Goal: Task Accomplishment & Management: Complete application form

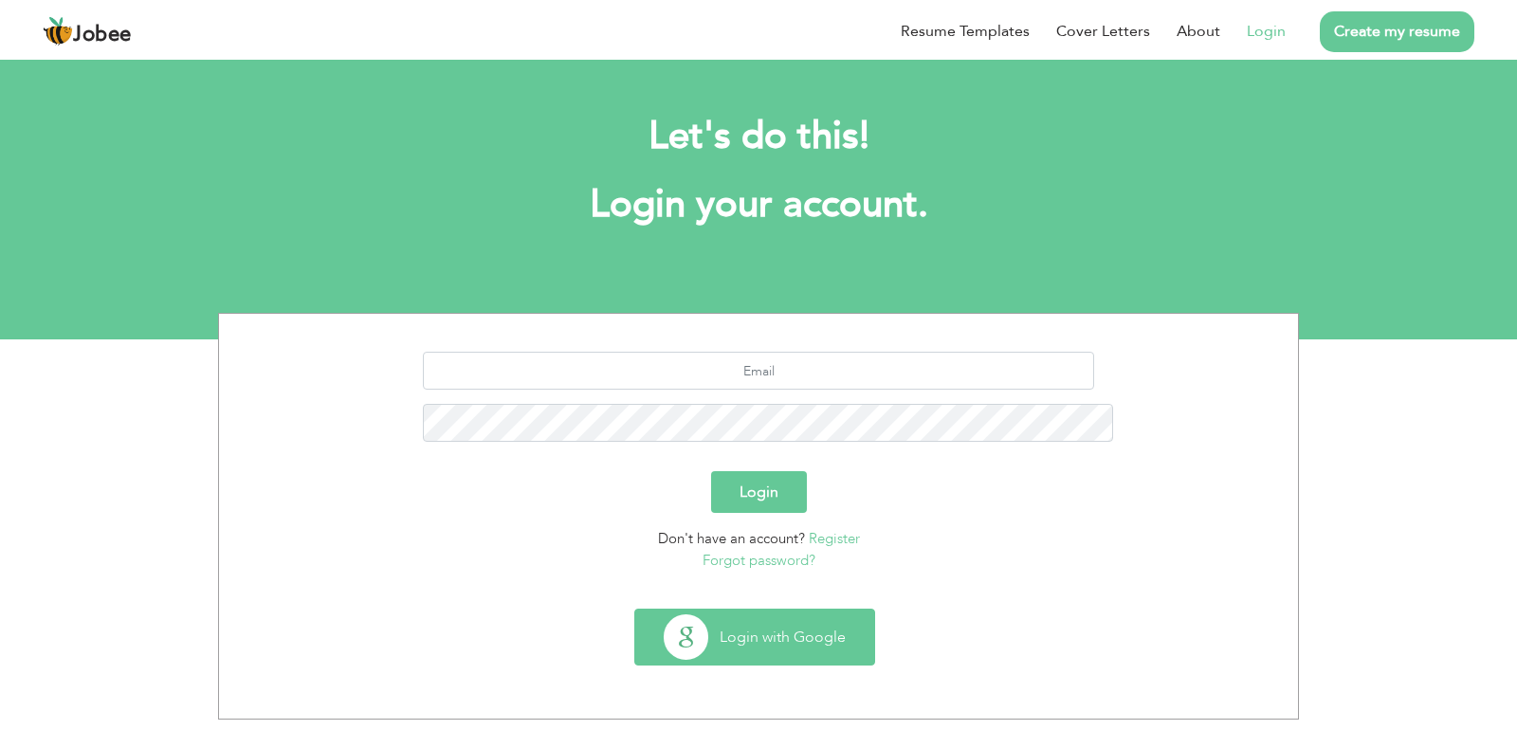
click at [773, 610] on button "Login with Google" at bounding box center [754, 637] width 239 height 55
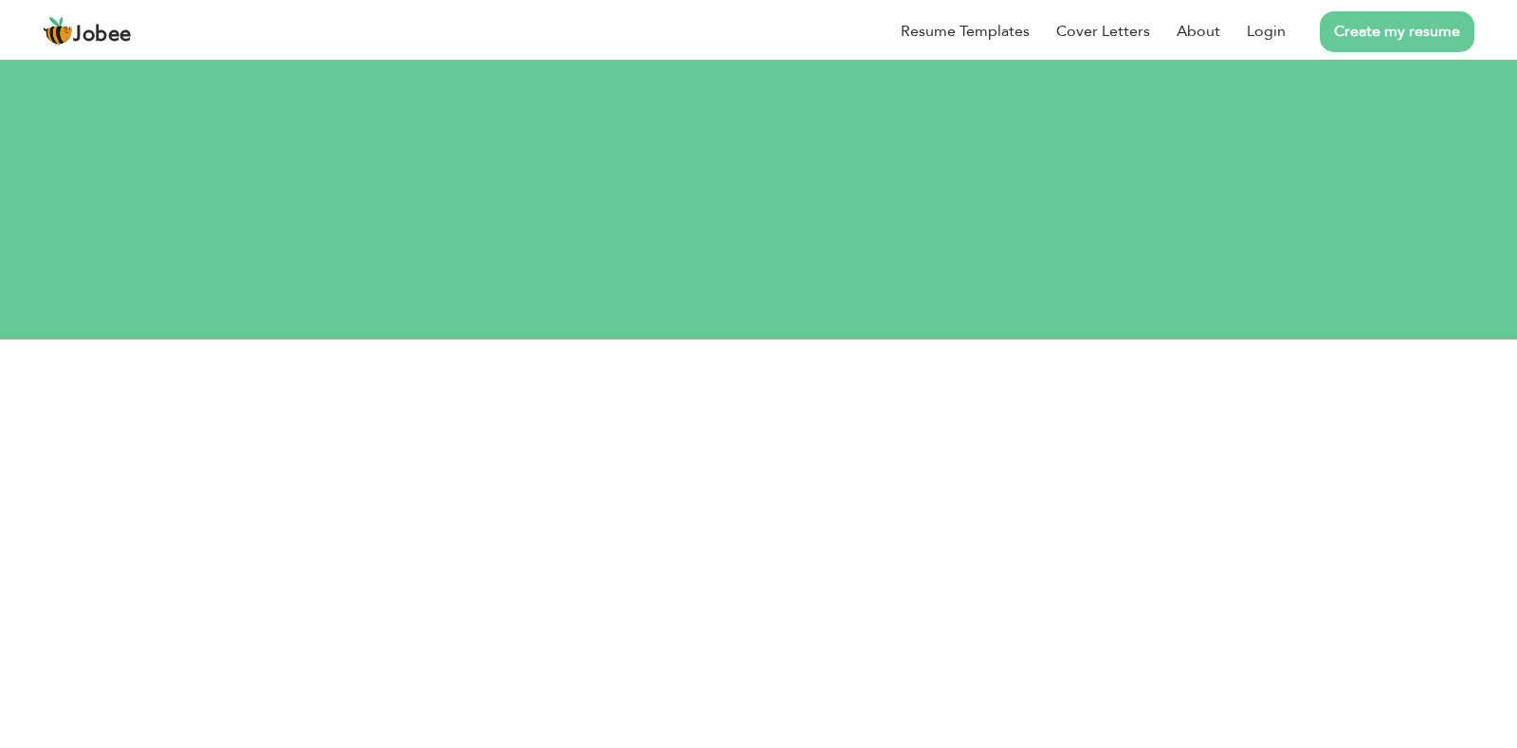
click at [1402, 39] on link "Create my resume" at bounding box center [1397, 31] width 155 height 41
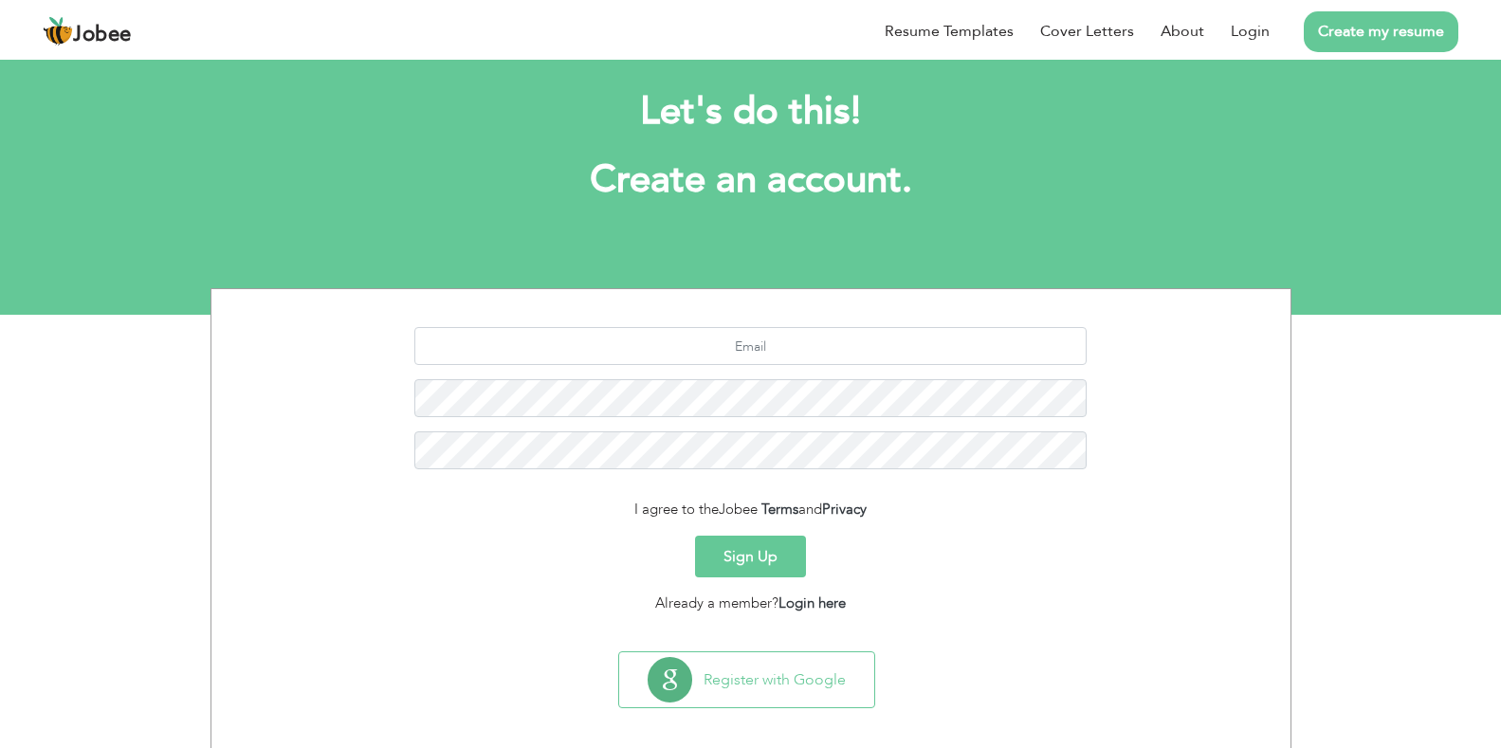
scroll to position [39, 0]
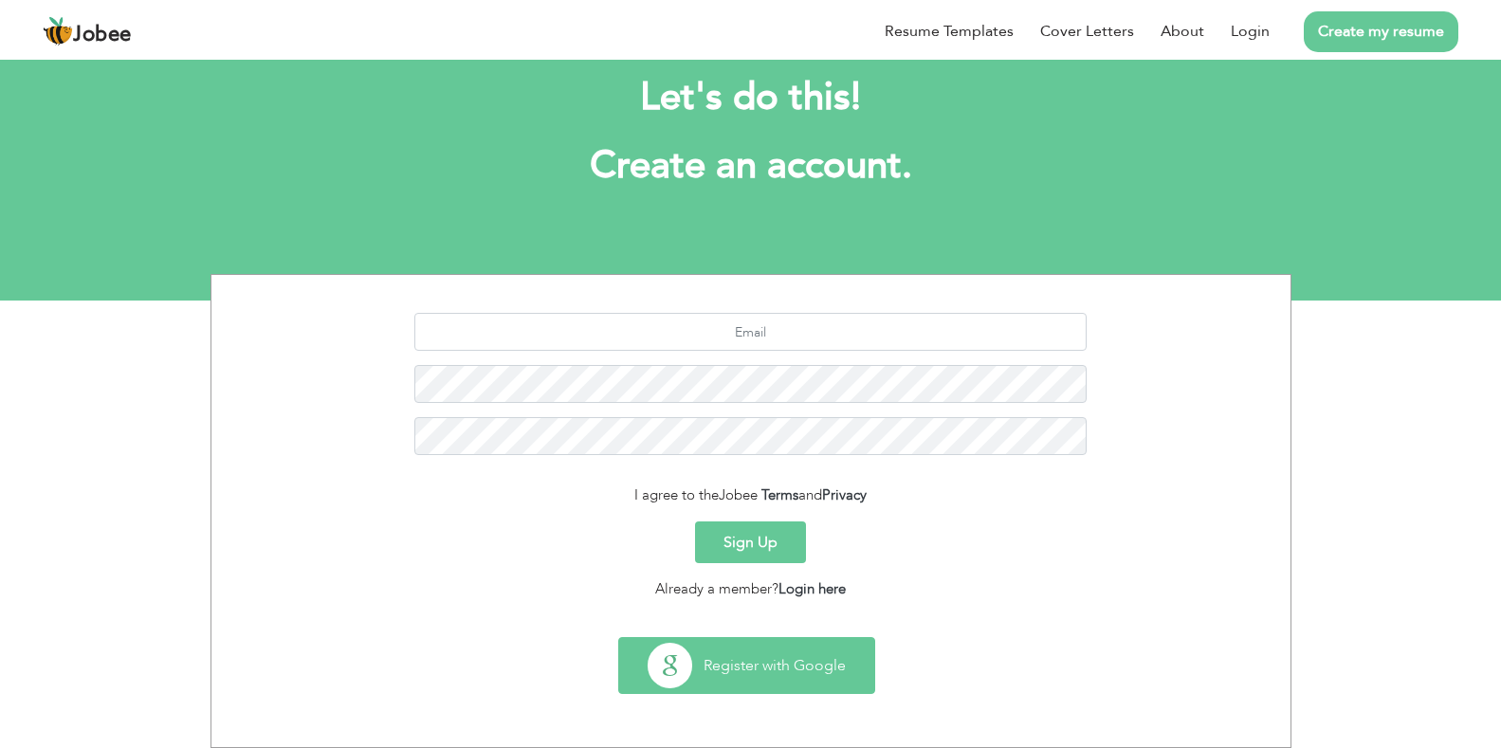
click at [775, 664] on button "Register with Google" at bounding box center [746, 665] width 255 height 55
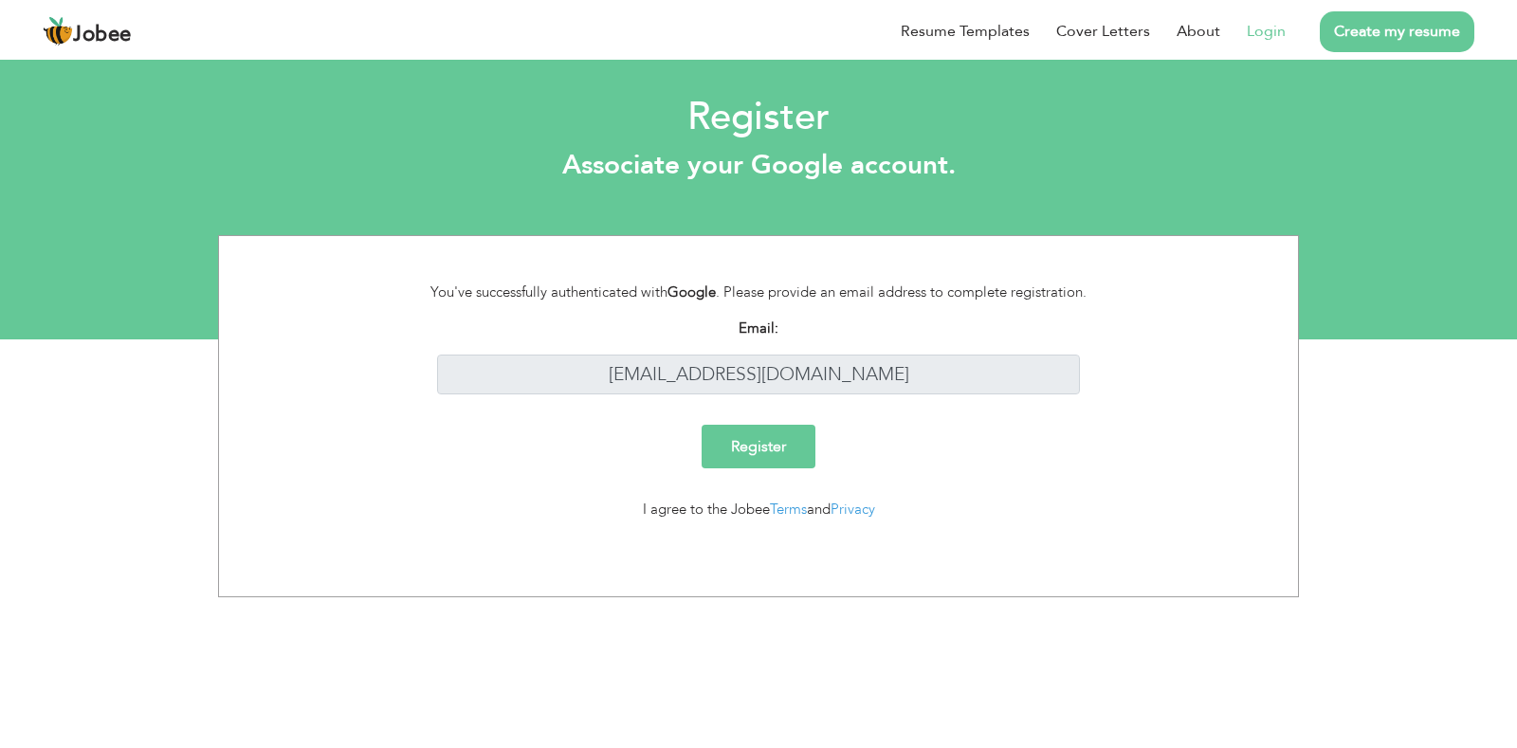
click at [778, 453] on input "Register" at bounding box center [759, 447] width 114 height 44
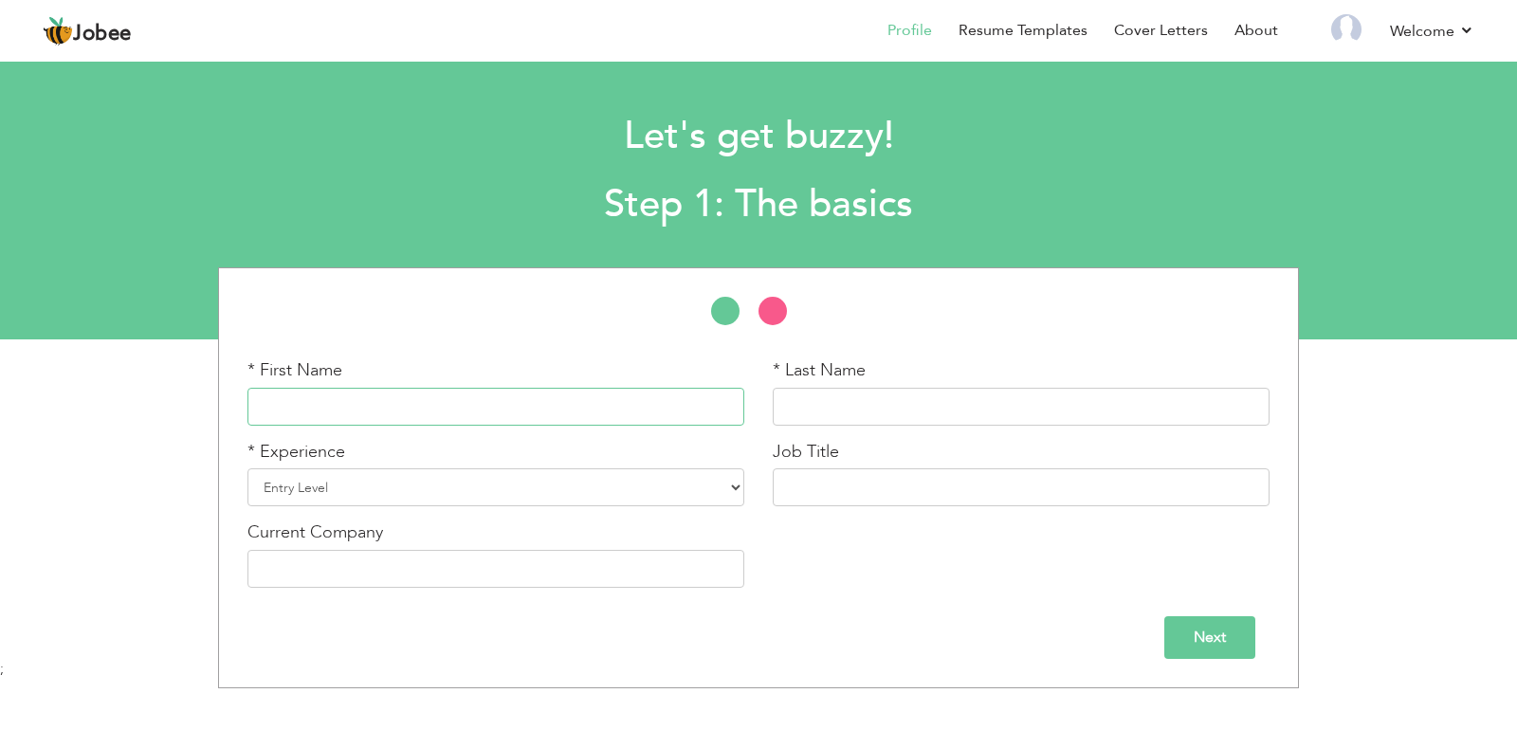
click at [541, 421] on input "text" at bounding box center [496, 407] width 497 height 38
type input "Muhammad"
type input "Ibrahim"
drag, startPoint x: 427, startPoint y: 577, endPoint x: 230, endPoint y: 577, distance: 196.3
click at [242, 579] on div "Current Company Zaki Nagar Filling Station" at bounding box center [495, 562] width 525 height 82
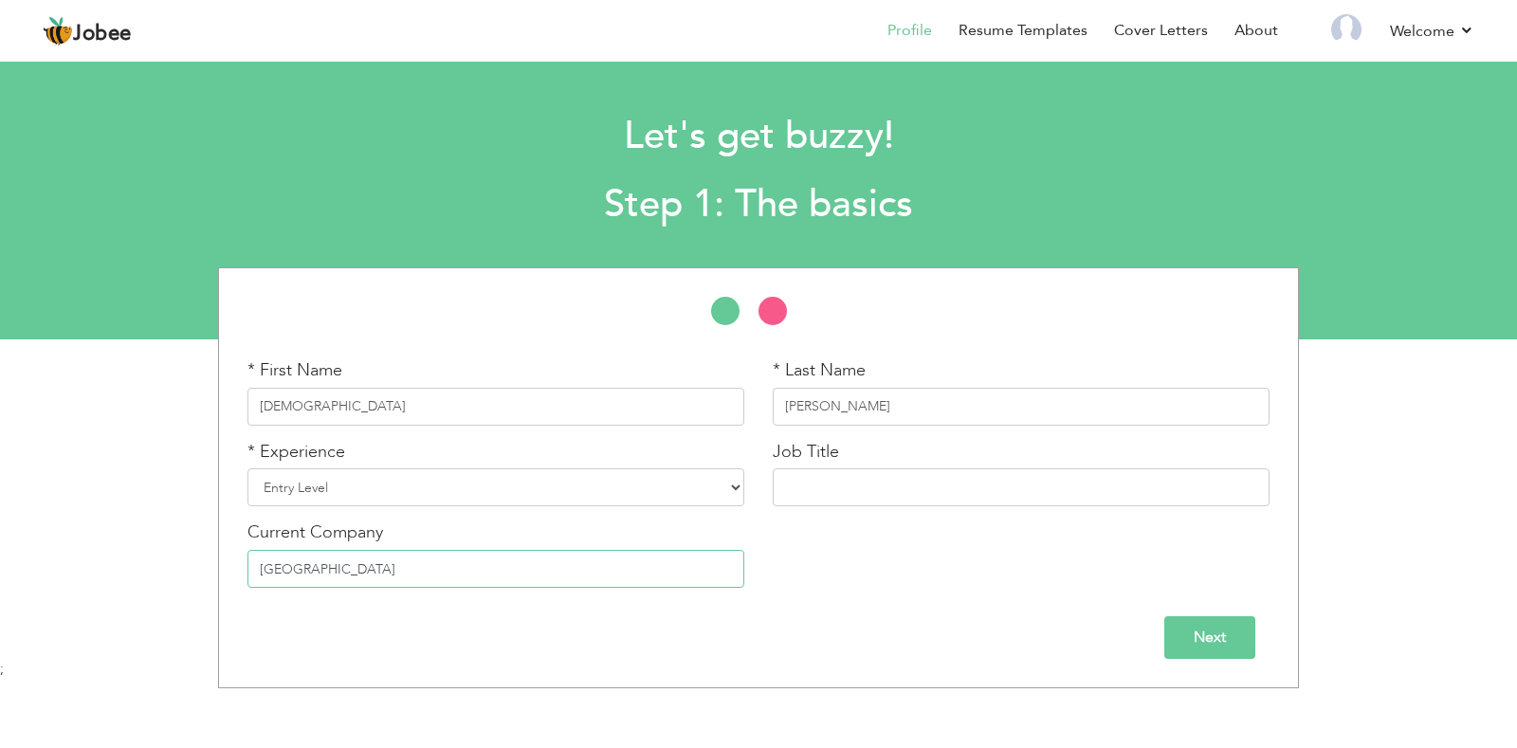
type input "e"
type input "Etihad Sugar Mills (Ltd.) Rahim Yar Khan"
click at [413, 492] on select "Entry Level Less than 1 Year 1 Year 2 Years 3 Years 4 Years 5 Years 6 Years 7 Y…" at bounding box center [496, 487] width 497 height 38
select select "4"
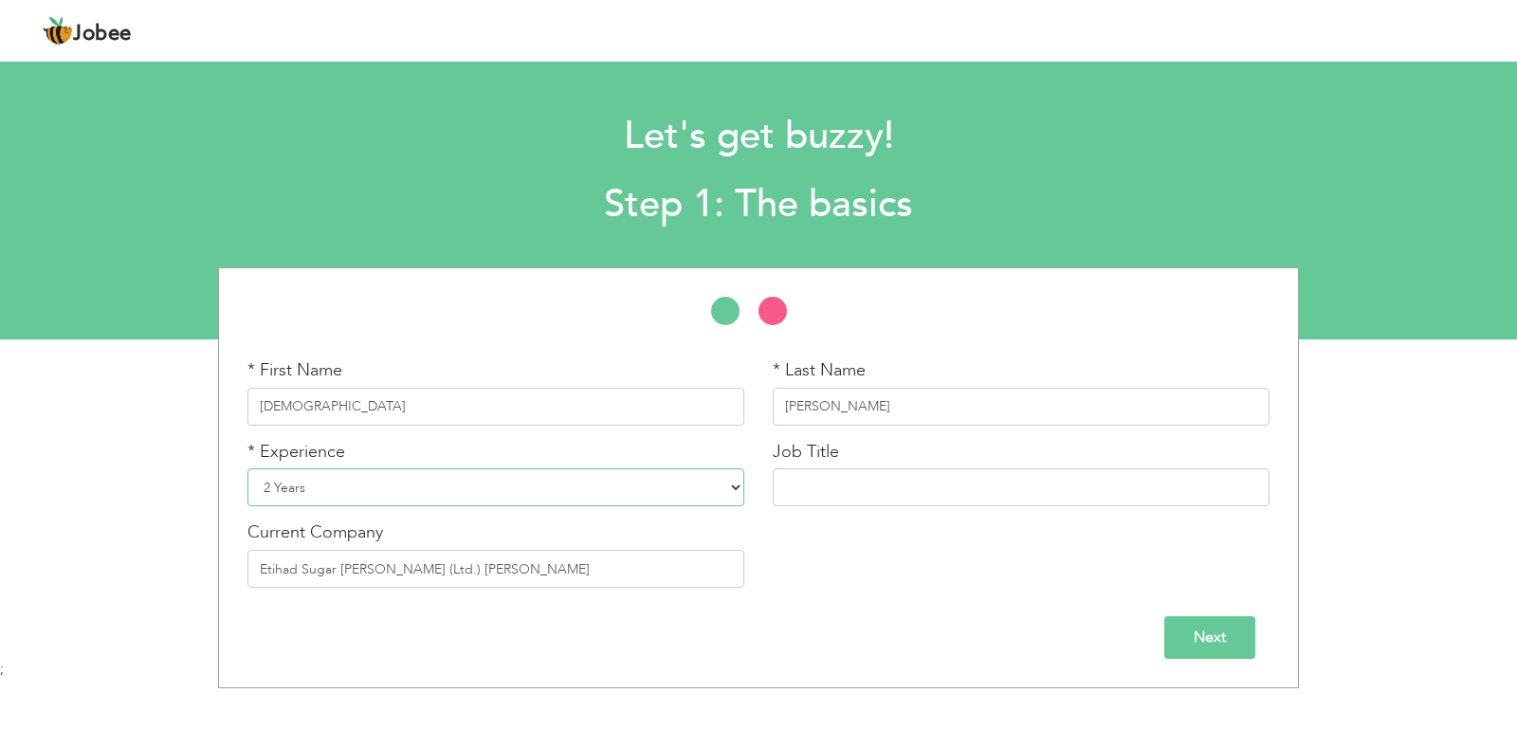
click at [248, 468] on select "Entry Level Less than 1 Year 1 Year 2 Years 3 Years 4 Years 5 Years 6 Years 7 Y…" at bounding box center [496, 487] width 497 height 38
click at [874, 486] on input "text" at bounding box center [1021, 487] width 497 height 38
type input "Account Assistant"
click at [1203, 649] on input "Next" at bounding box center [1210, 637] width 91 height 43
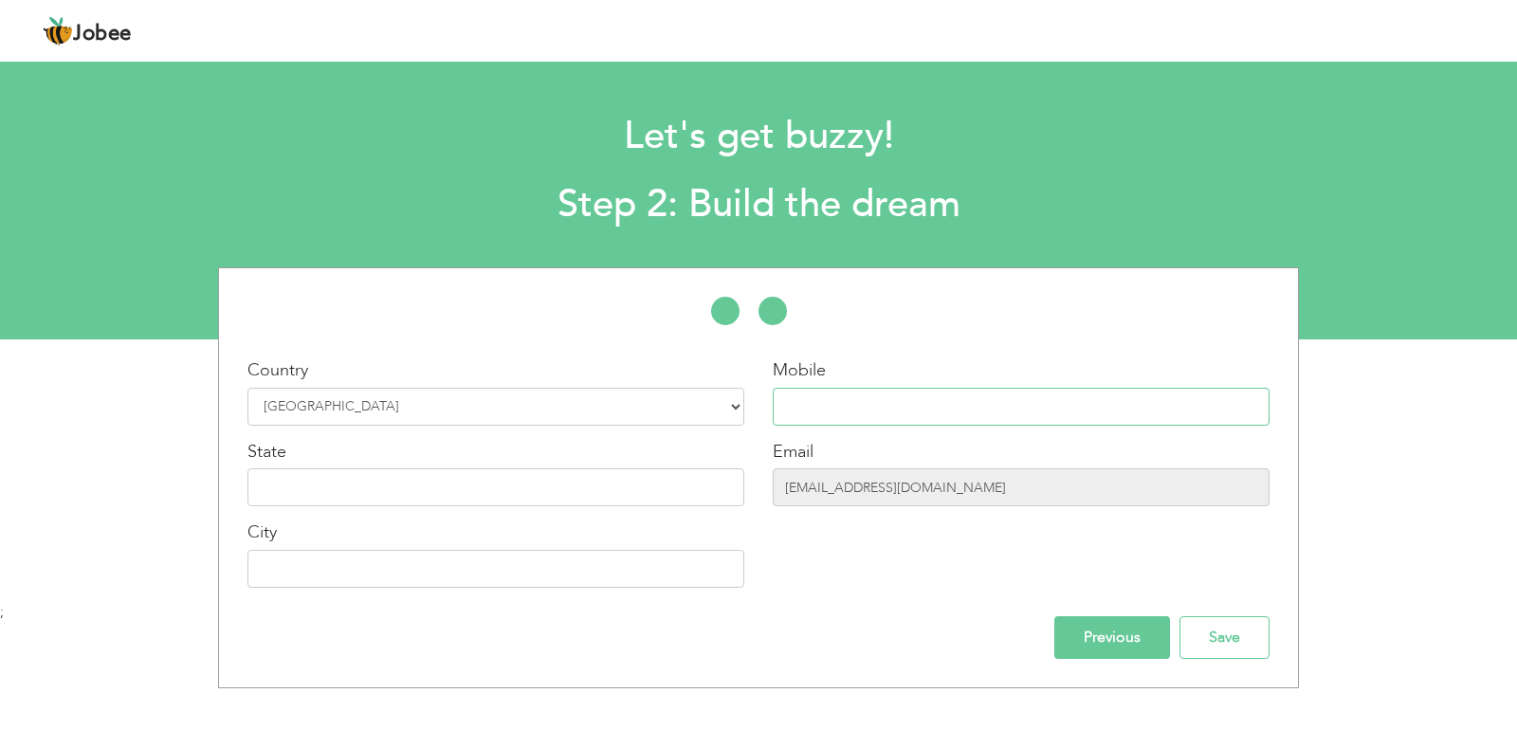
click at [902, 409] on input "text" at bounding box center [1021, 407] width 497 height 38
type input "03061008044"
type input "Sanjarpur Sadiq Abad Punjab Pakistan"
click at [539, 478] on input "text" at bounding box center [496, 487] width 497 height 38
click at [1203, 641] on input "Save" at bounding box center [1225, 637] width 90 height 43
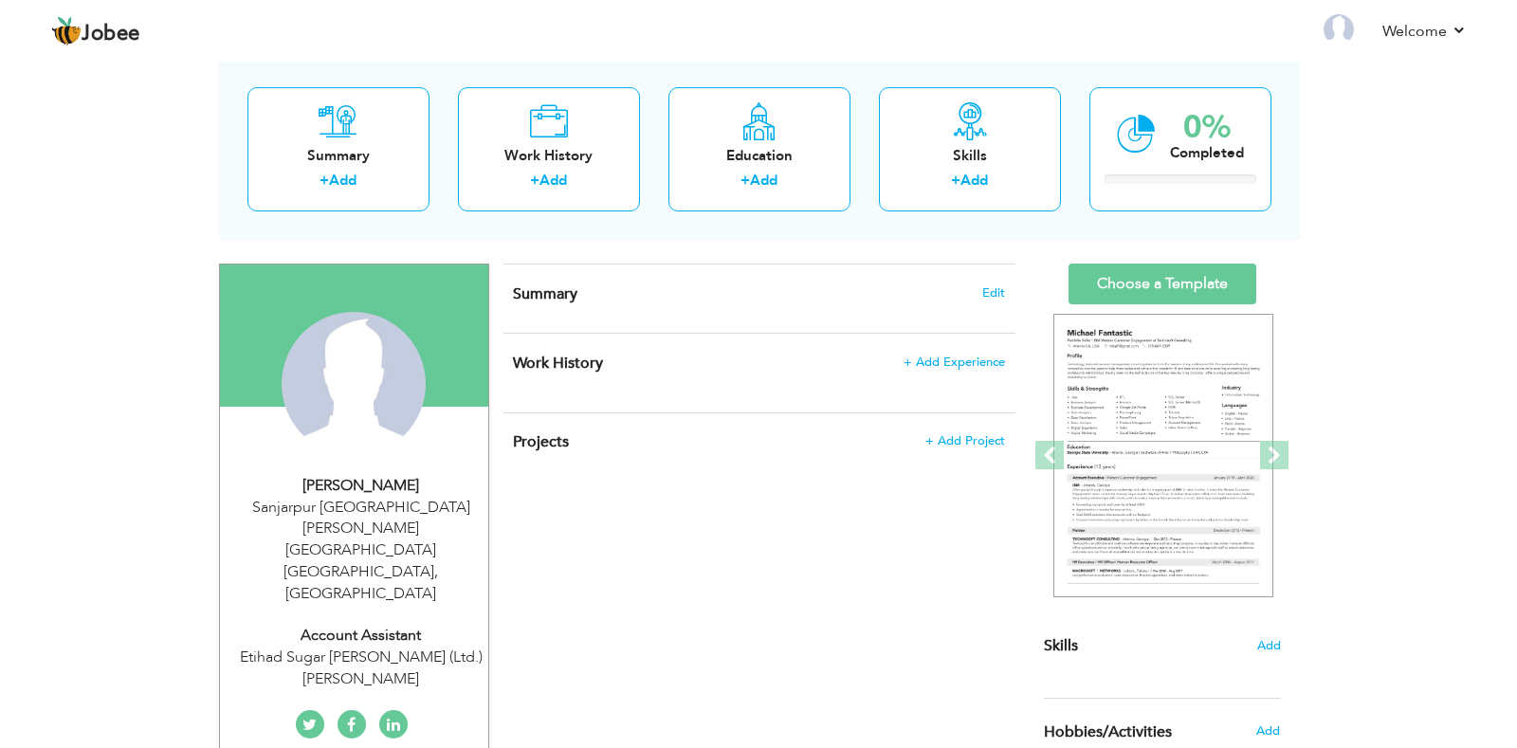
scroll to position [95, 0]
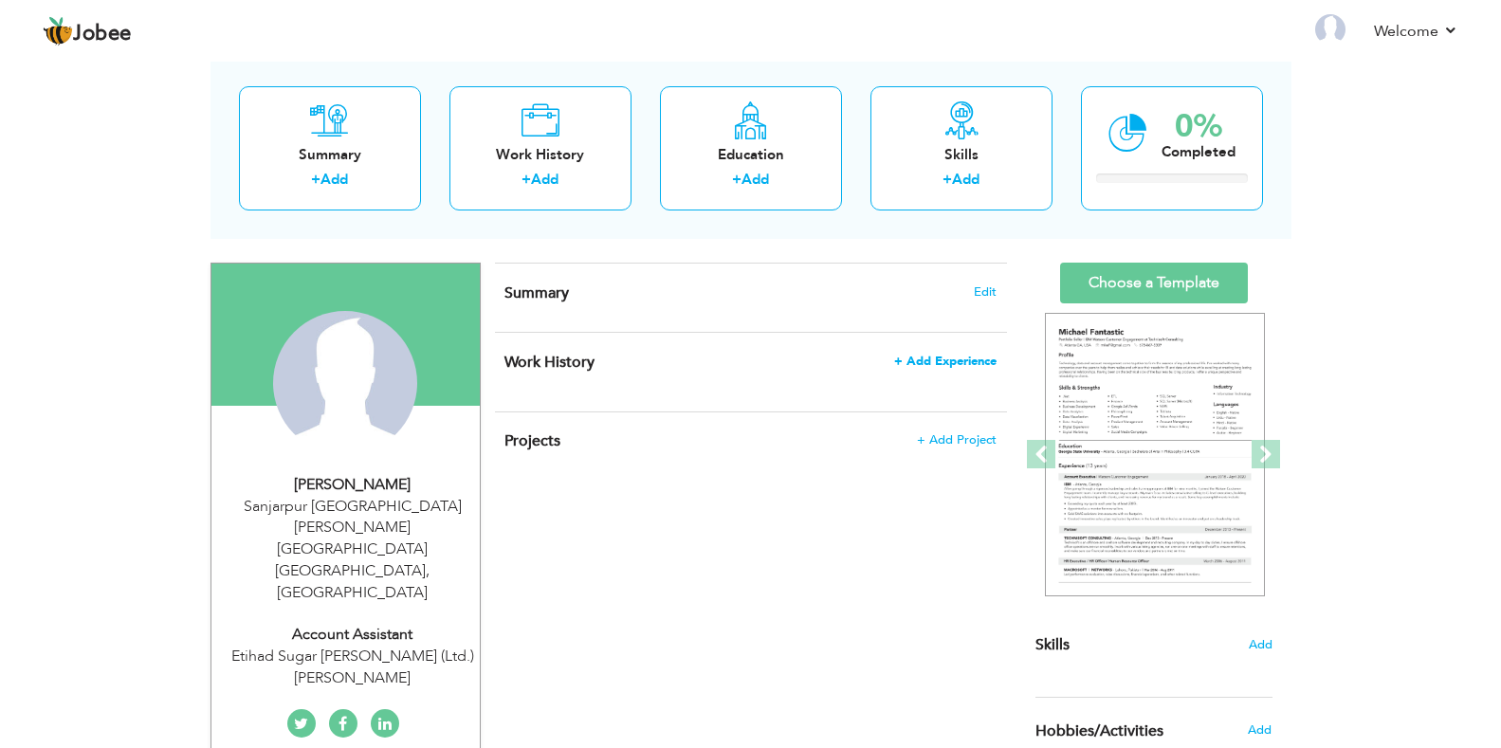
click at [961, 365] on span "+ Add Experience" at bounding box center [945, 361] width 102 height 13
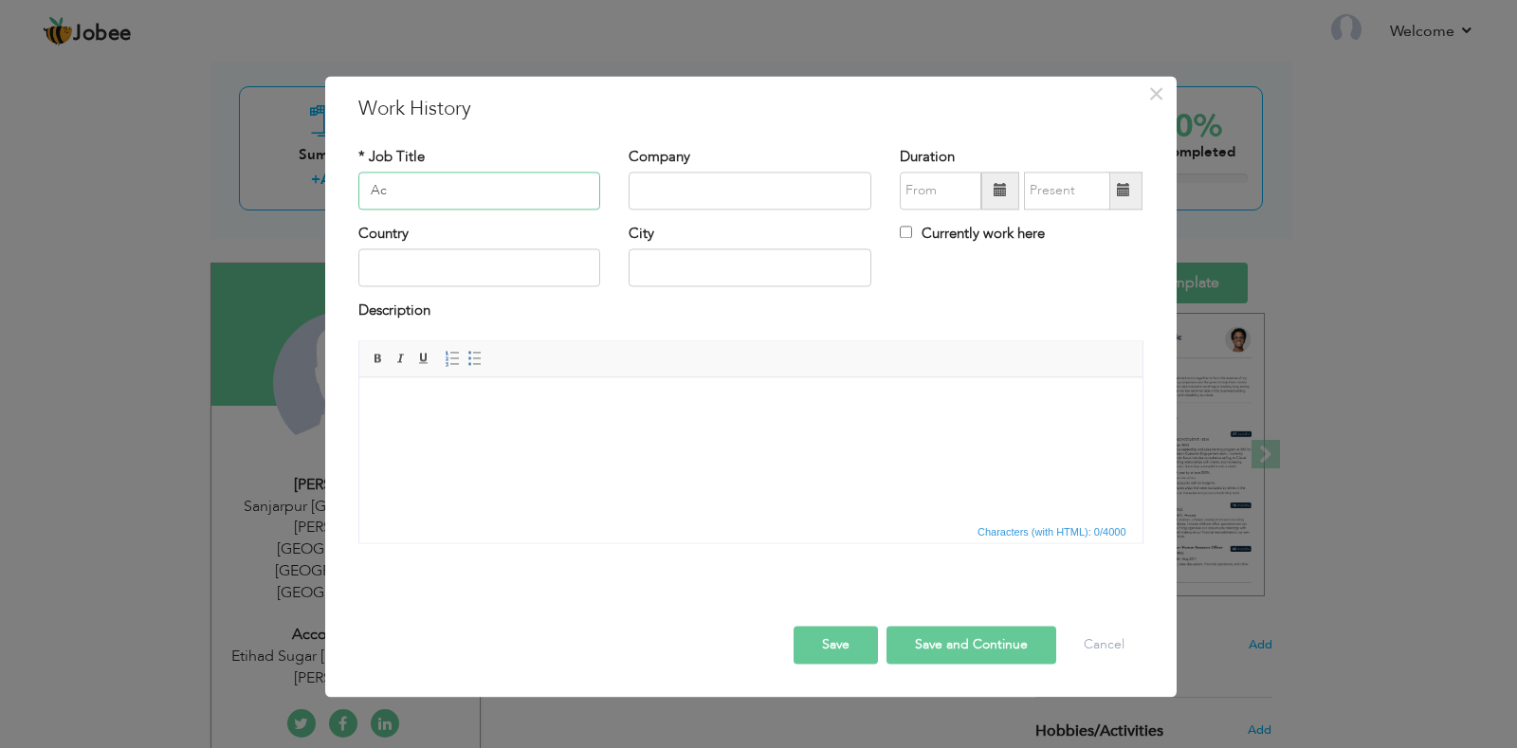
scroll to position [0, 0]
type input "Account Assistant"
type input "Etihad Sugar Mills (Ltd.) Rahim Yar Khan"
click at [1009, 195] on span at bounding box center [1001, 191] width 38 height 38
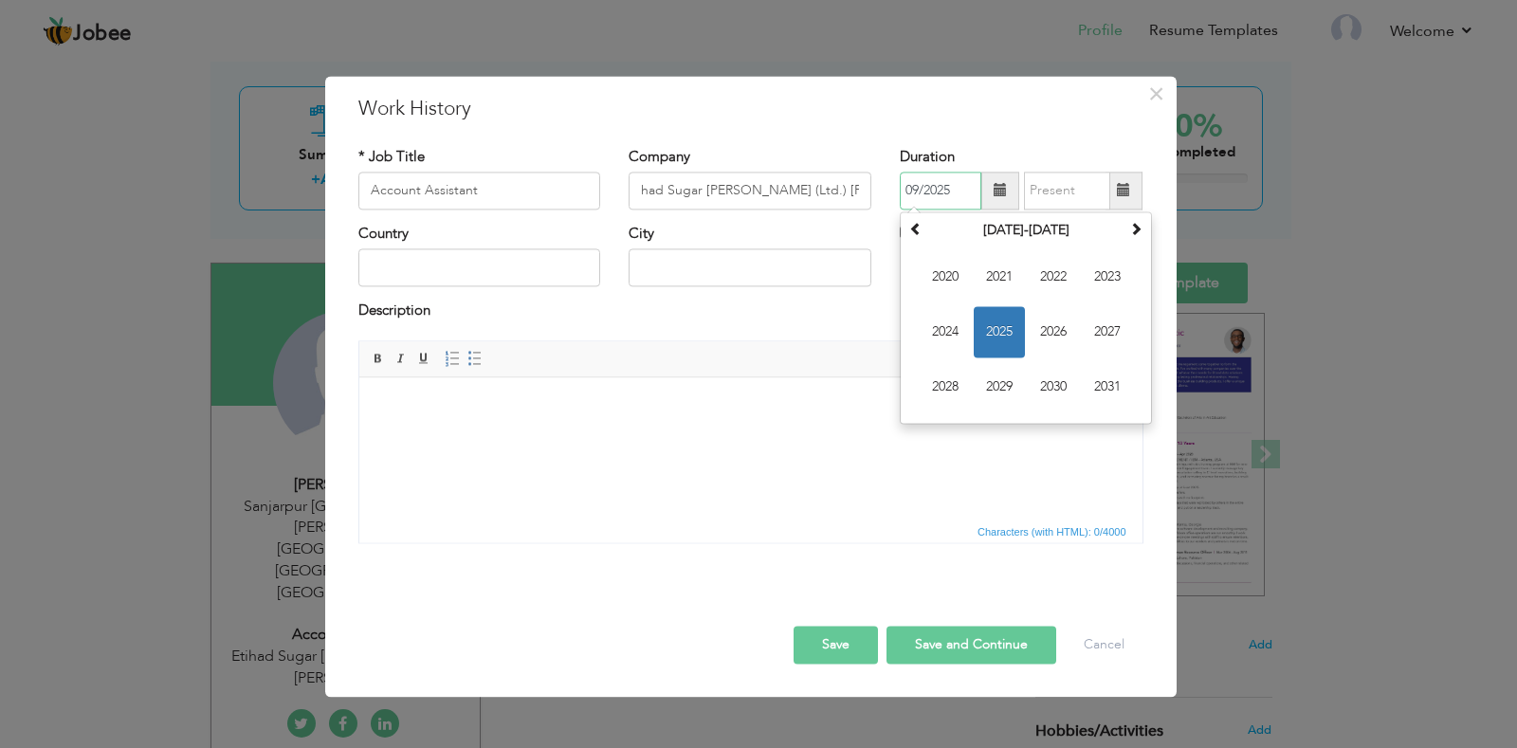
scroll to position [0, 0]
click at [1088, 269] on span "2023" at bounding box center [1107, 276] width 51 height 51
click at [1054, 330] on span "Jul" at bounding box center [1053, 331] width 51 height 51
type input "07/2023"
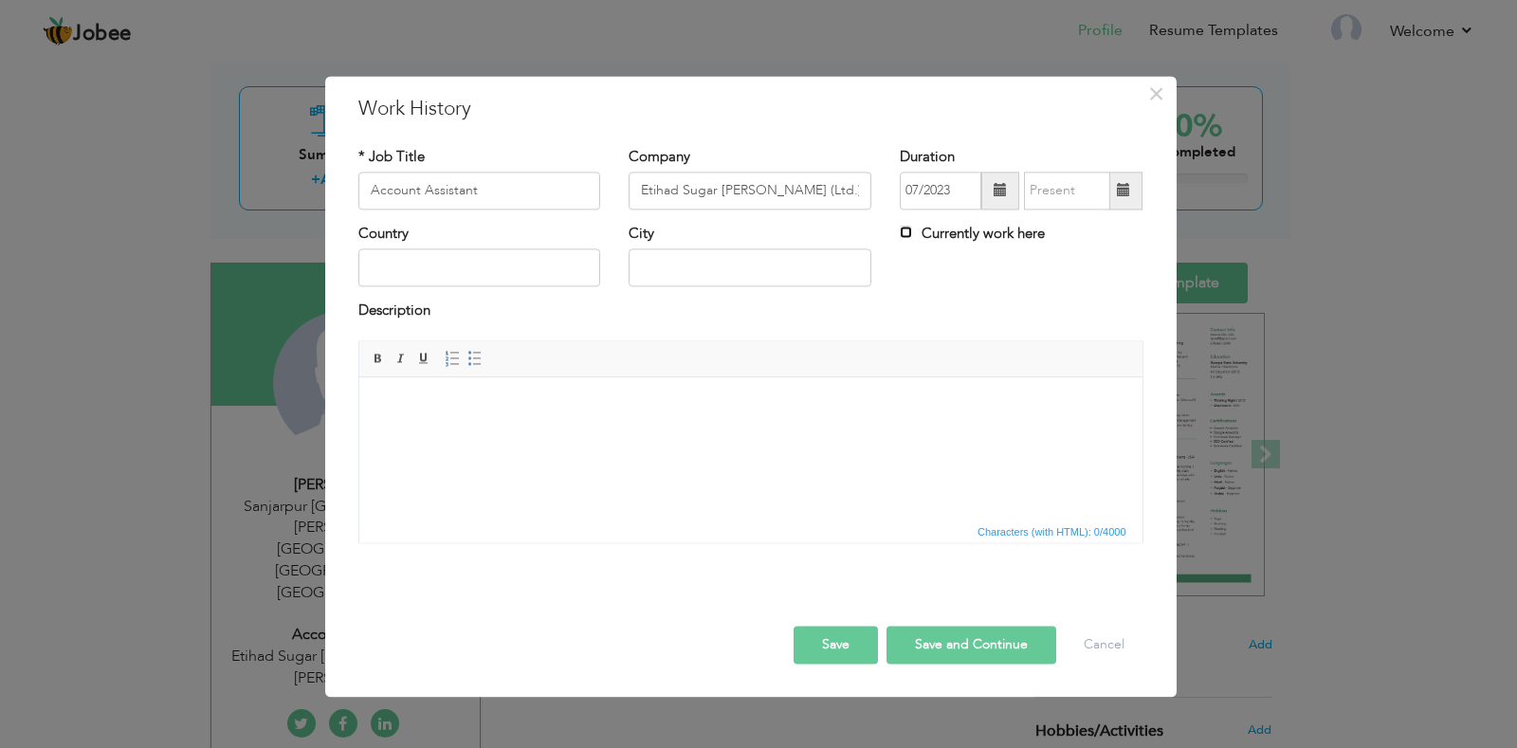
click at [906, 229] on input "Currently work here" at bounding box center [906, 232] width 12 height 12
checkbox input "true"
click at [551, 271] on input "text" at bounding box center [479, 268] width 243 height 38
type input "Pakistan"
type input "Sanjarpur Sadiq Abad Punjab Pakistan"
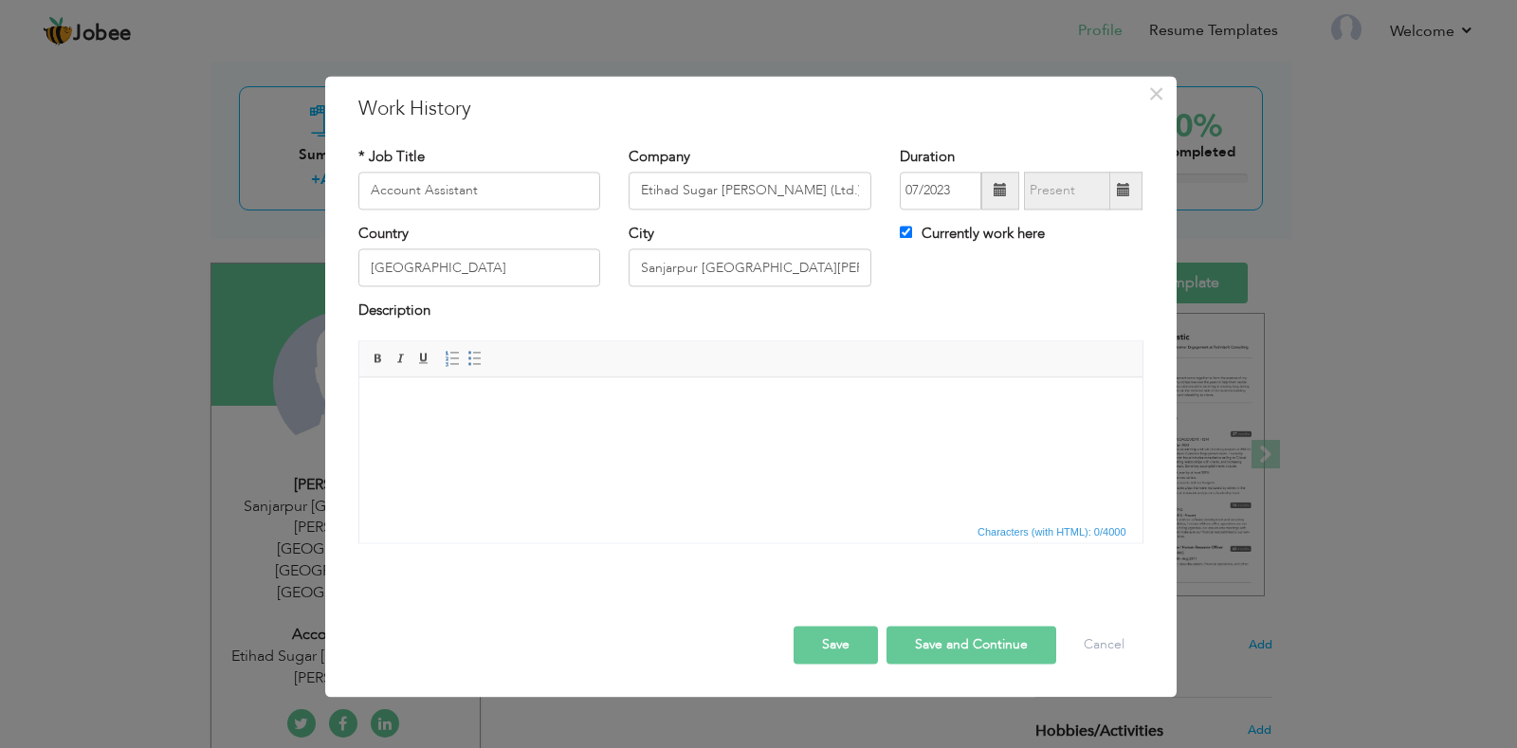
click at [944, 645] on button "Save and Continue" at bounding box center [972, 645] width 170 height 38
checkbox input "false"
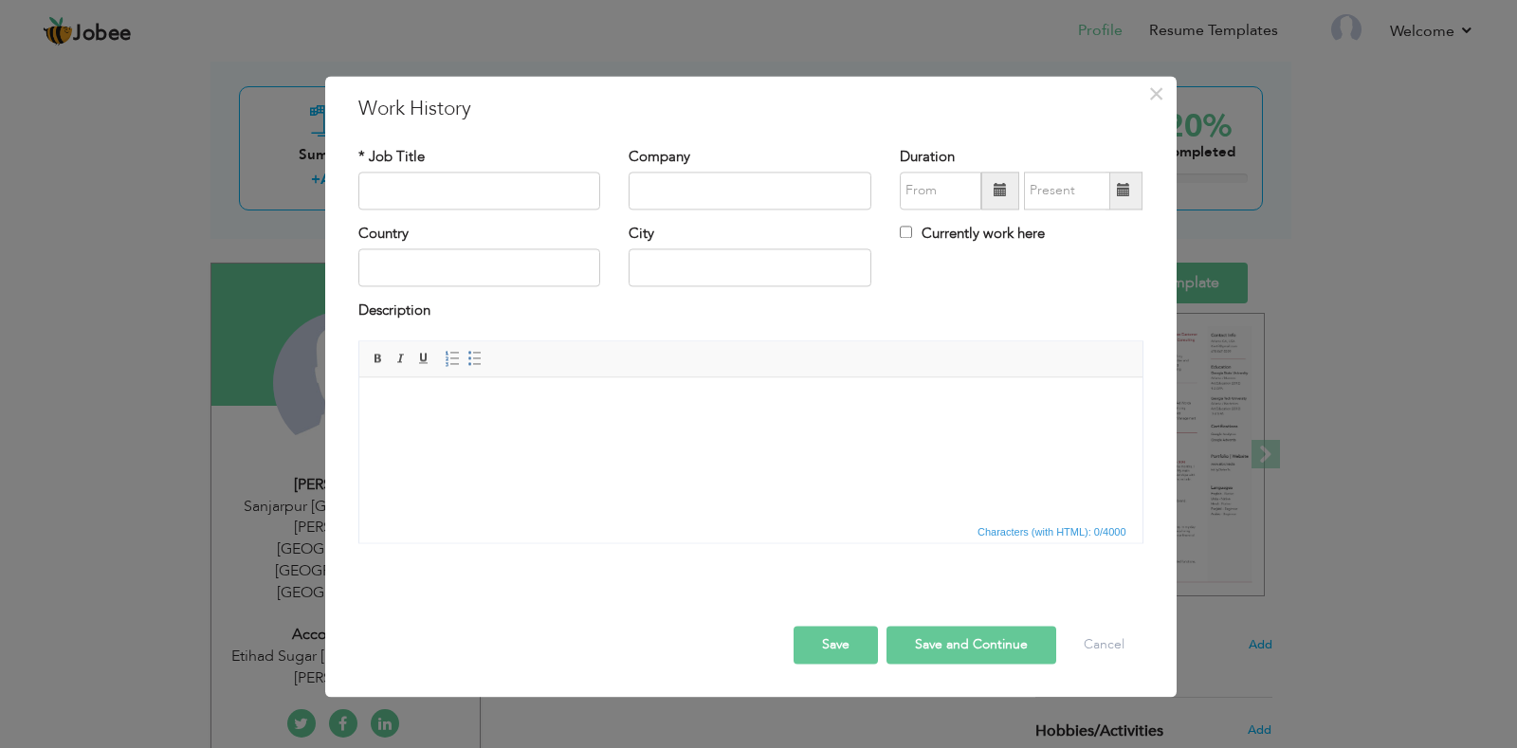
click at [954, 641] on button "Save and Continue" at bounding box center [972, 645] width 170 height 38
type input "E"
type input "Account Assitant"
type input "Etihad Sugar Mill (Ltd.) Rahim Yar Khan"
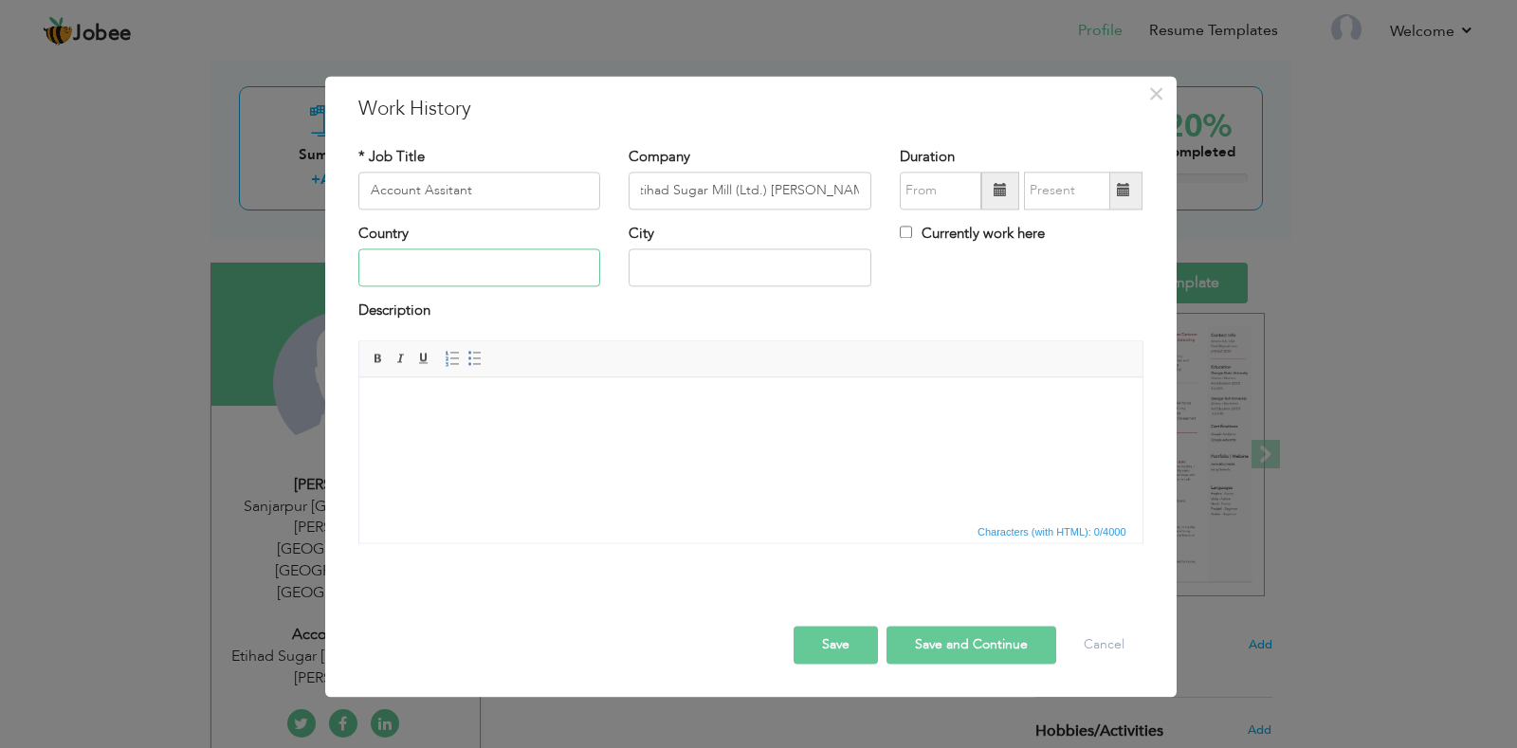
click at [434, 274] on input "text" at bounding box center [479, 268] width 243 height 38
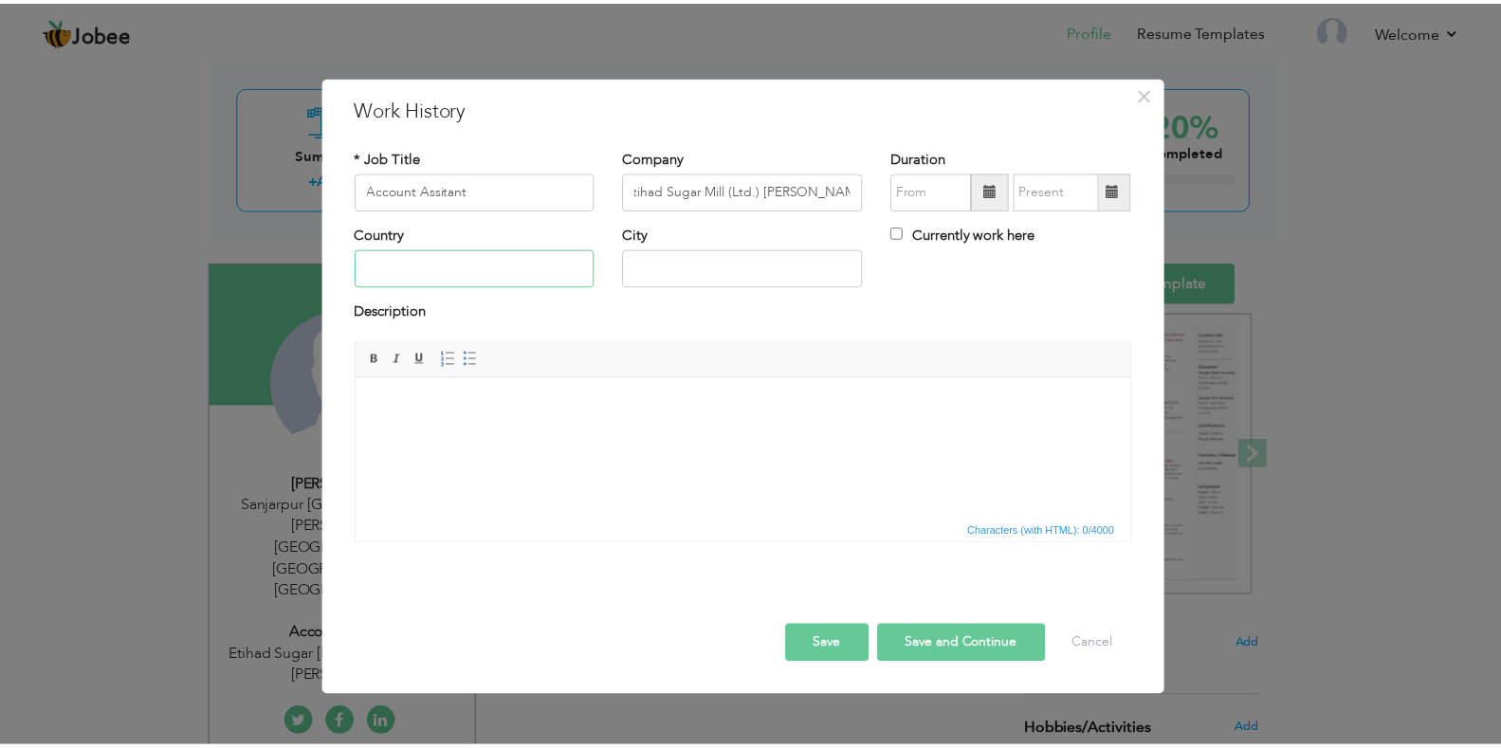
scroll to position [0, 0]
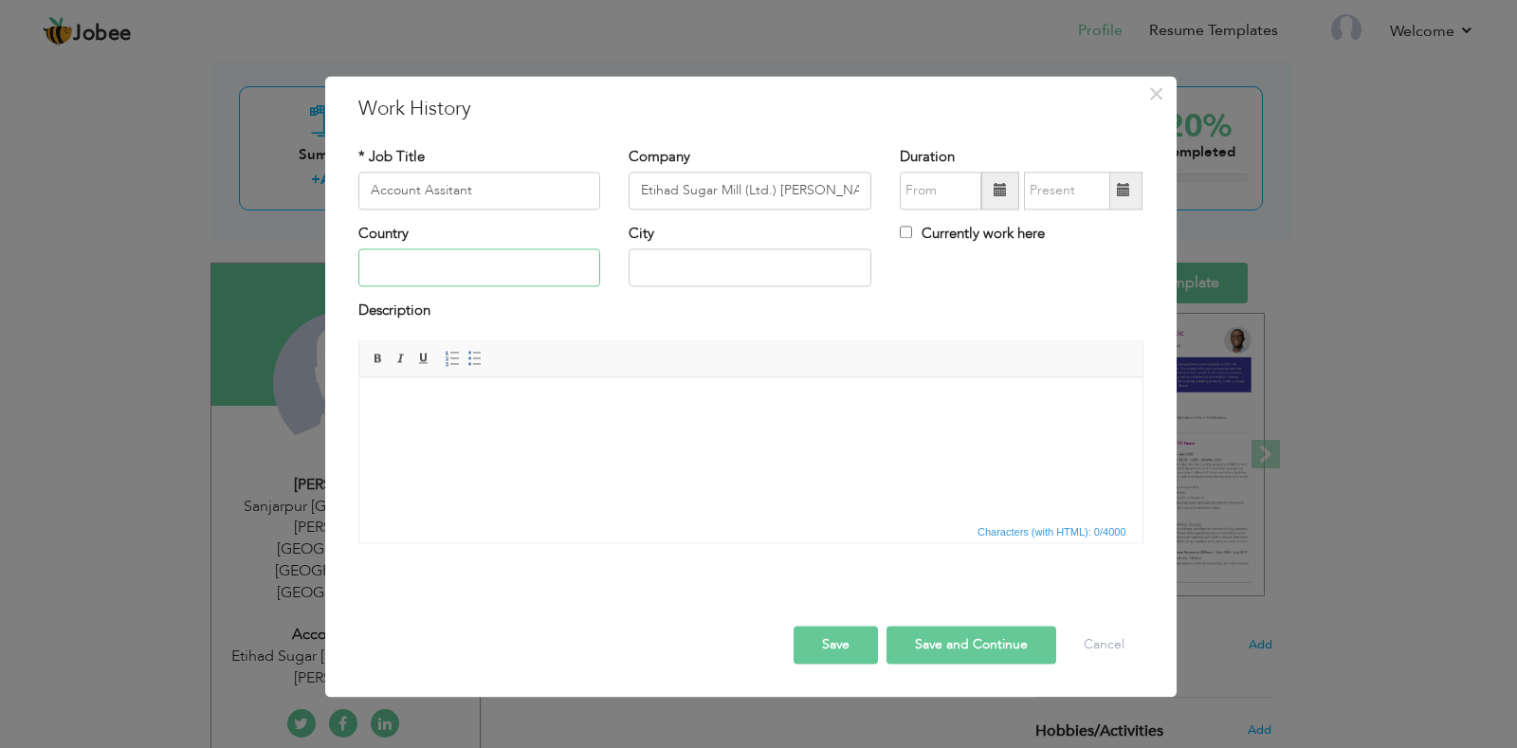
type input "Pakistan"
type input "Sanjarpur Sadiq Abad Punjab Pakistan"
click at [995, 184] on span at bounding box center [1000, 190] width 13 height 13
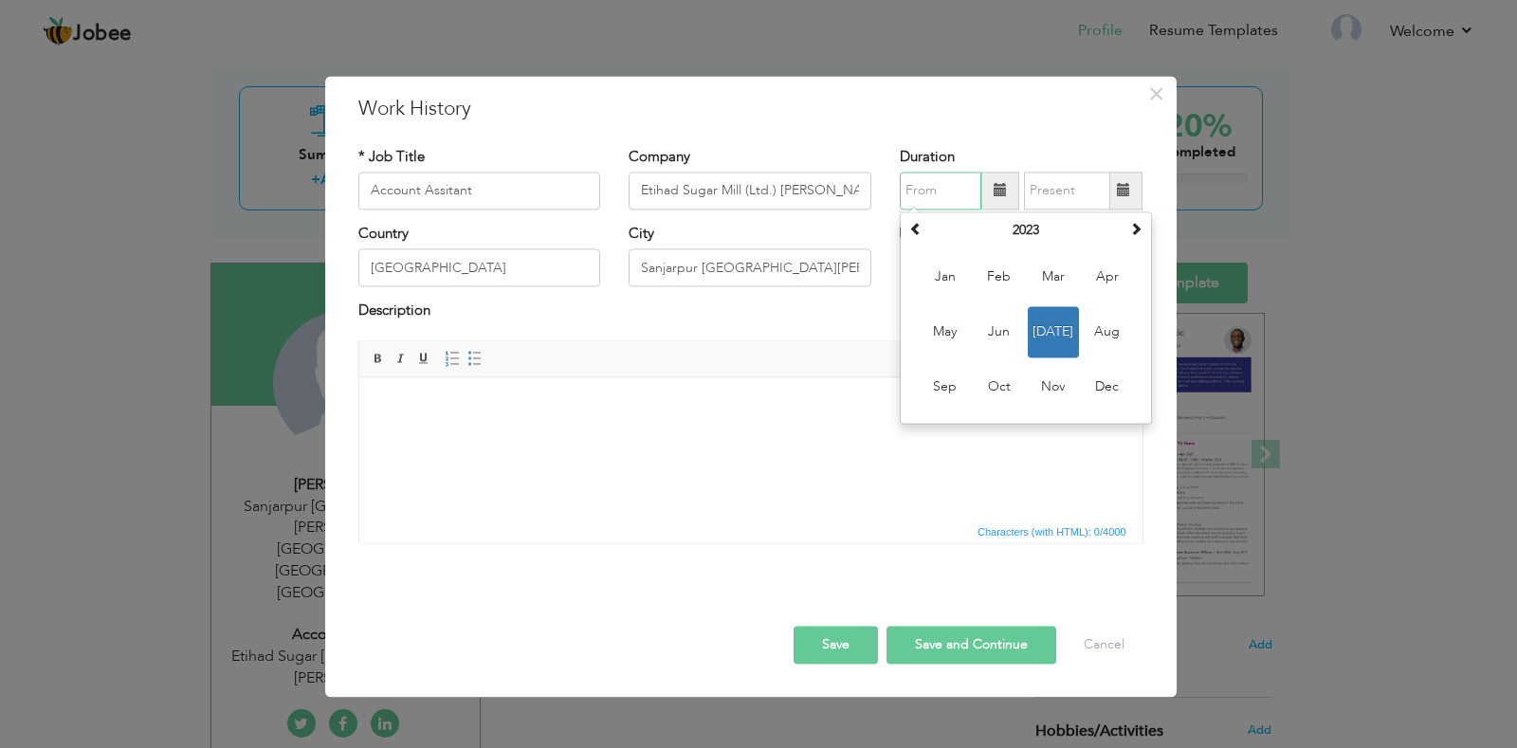
click at [1058, 335] on span "Jul" at bounding box center [1053, 331] width 51 height 51
type input "07/2023"
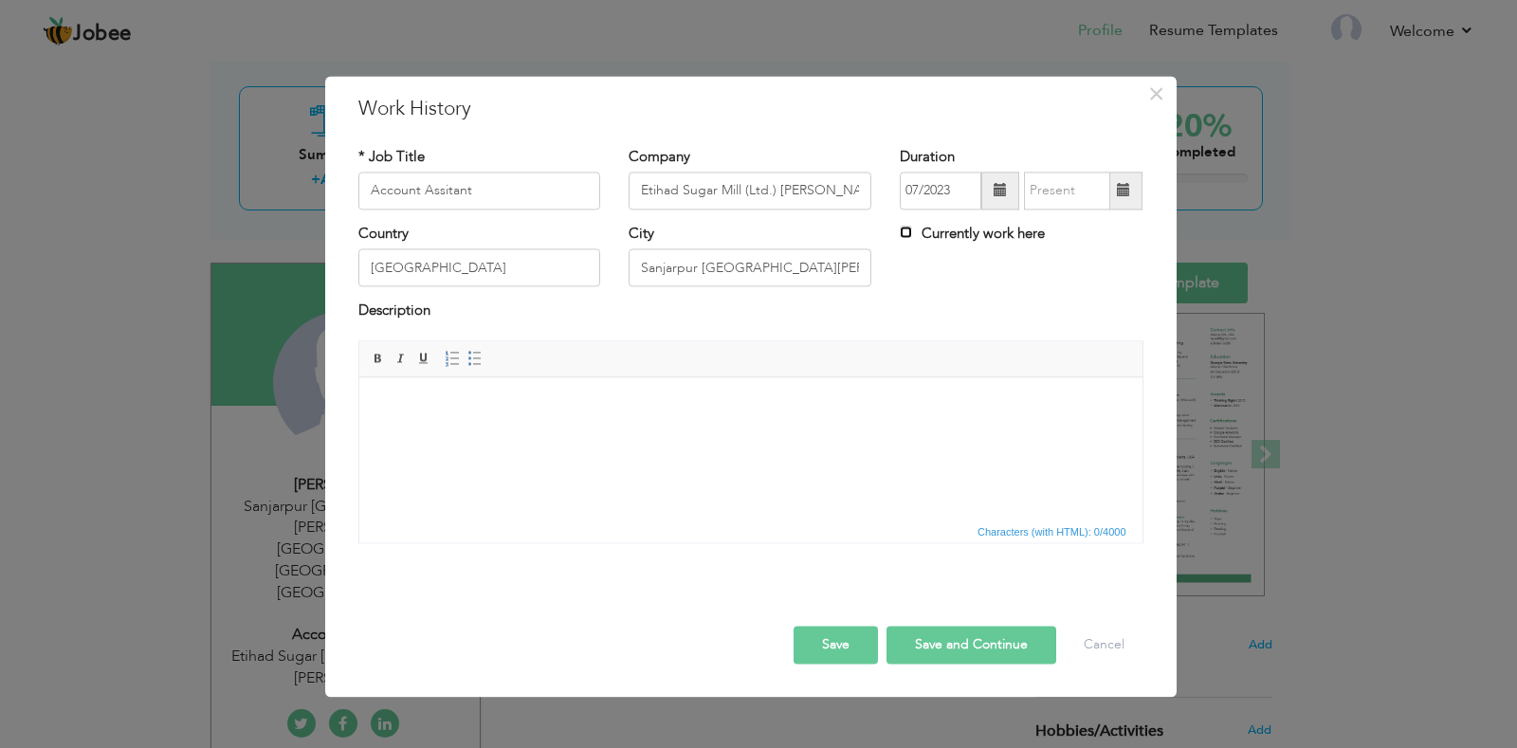
click at [910, 230] on input "Currently work here" at bounding box center [906, 232] width 12 height 12
checkbox input "true"
click at [391, 432] on html at bounding box center [749, 406] width 783 height 58
click at [967, 647] on button "Save and Continue" at bounding box center [972, 645] width 170 height 38
checkbox input "false"
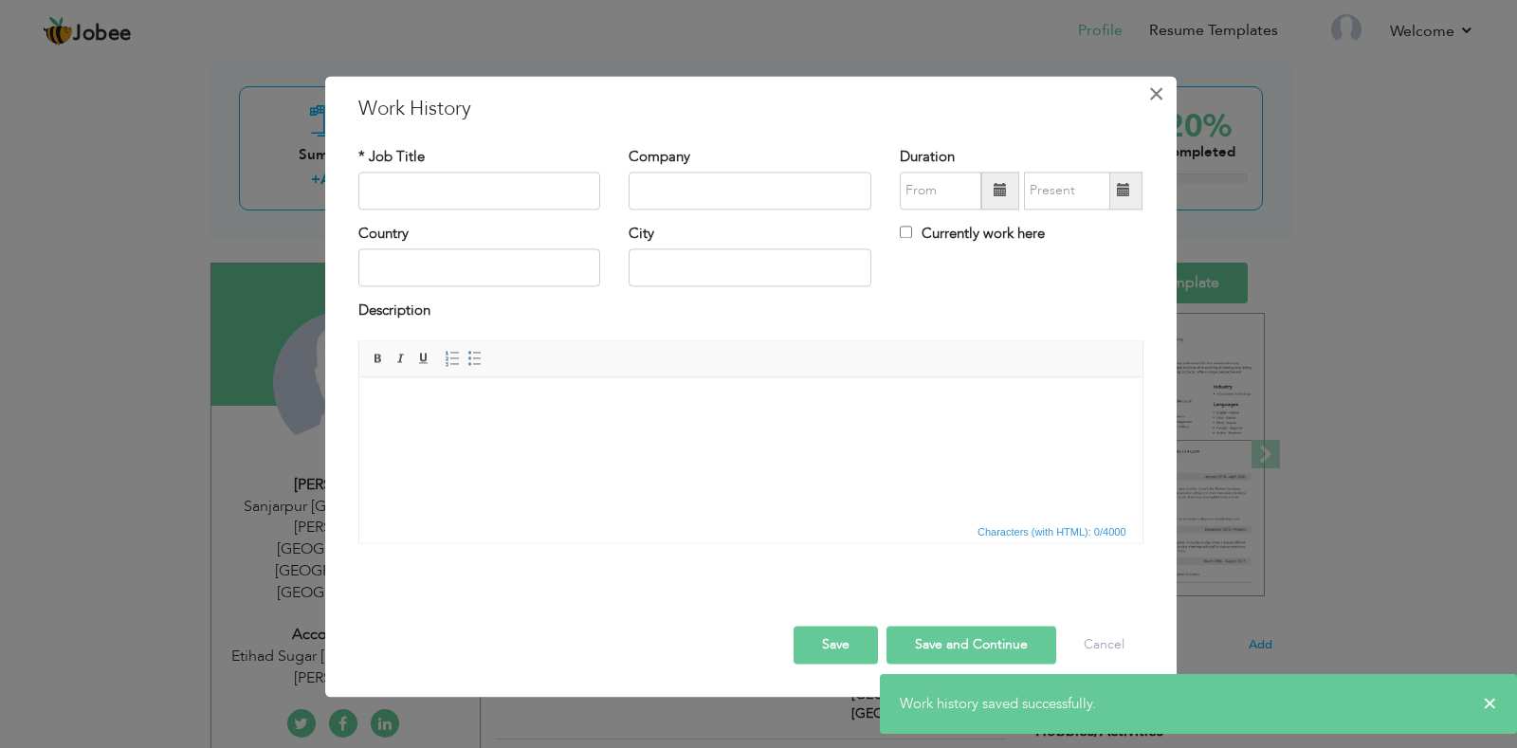
click at [1160, 93] on span "×" at bounding box center [1156, 94] width 16 height 34
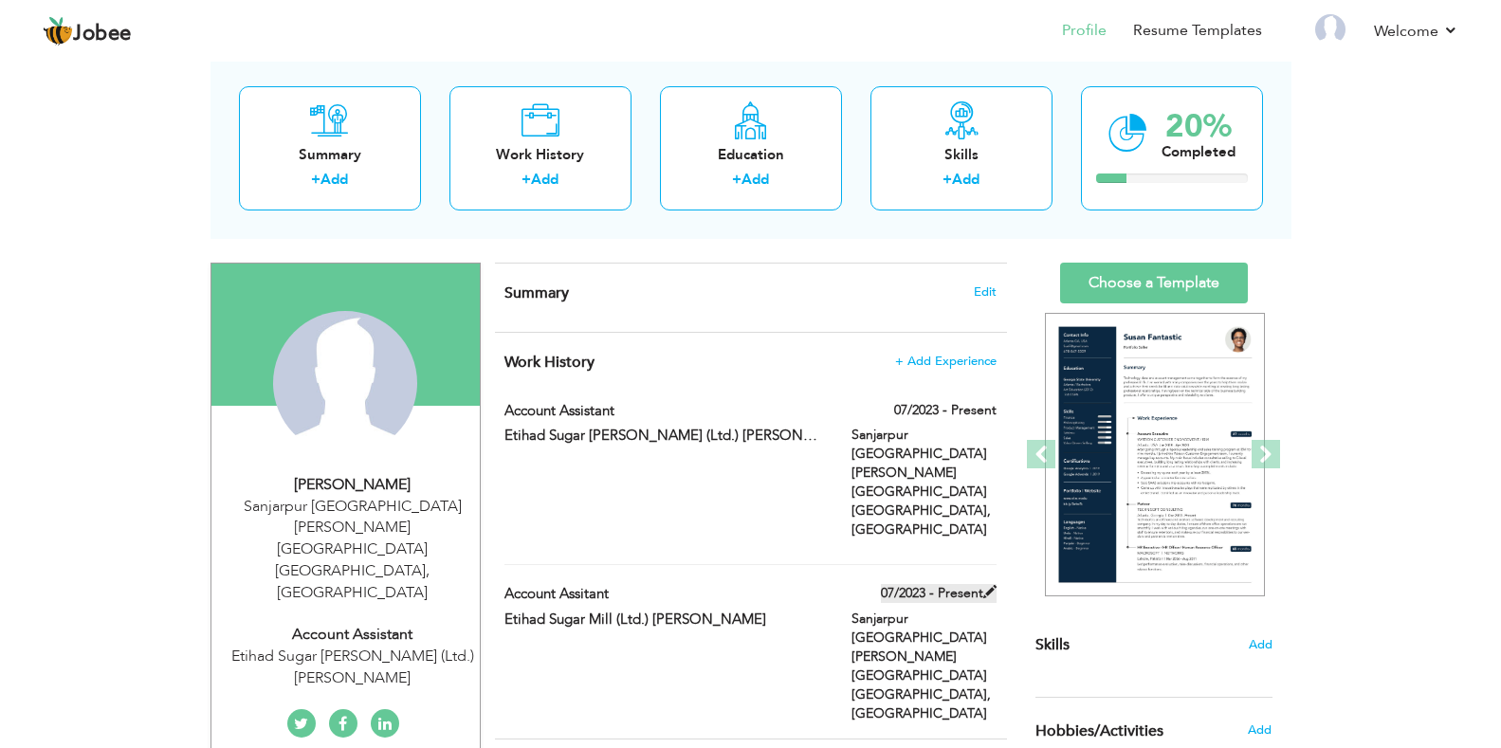
click at [983, 585] on span at bounding box center [989, 591] width 13 height 13
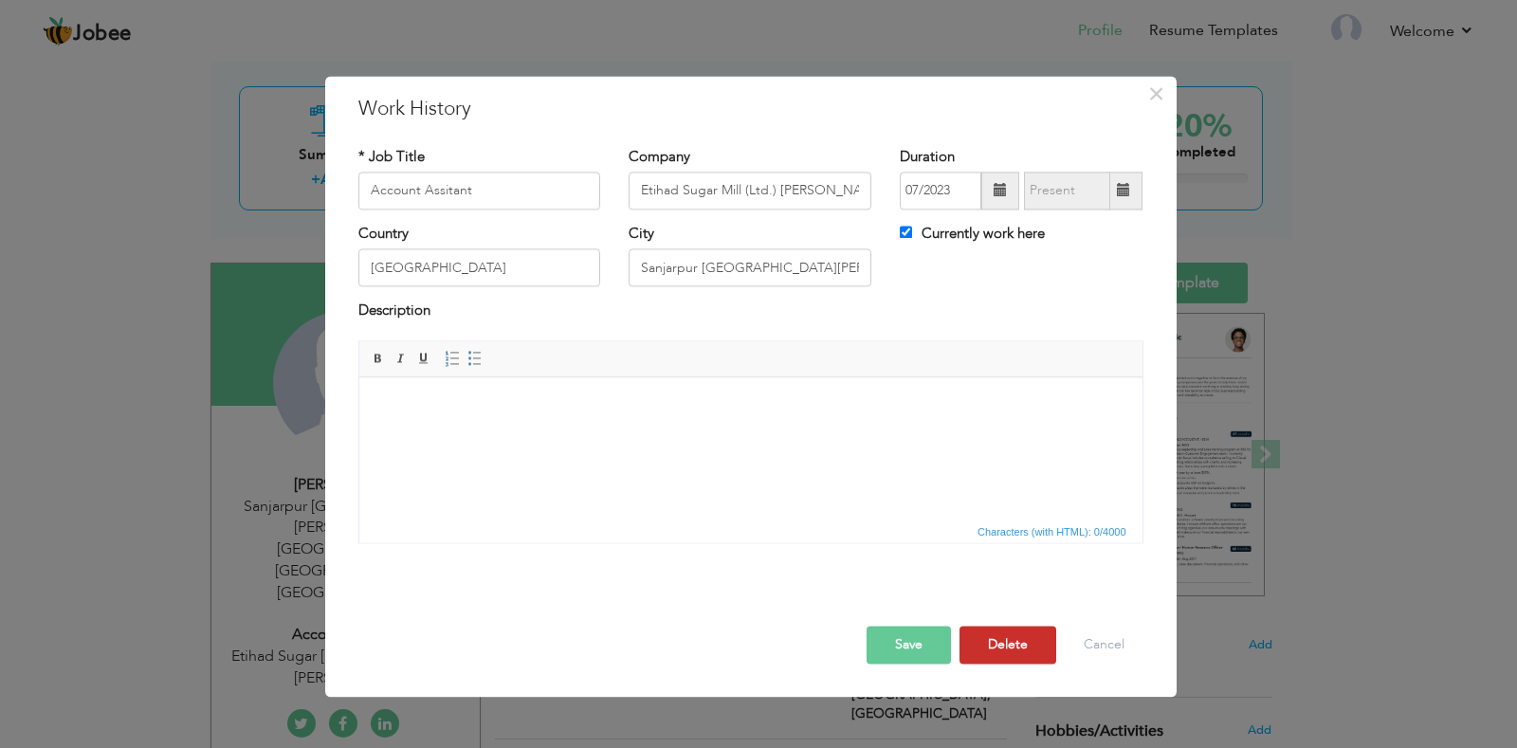
click at [988, 646] on button "Delete" at bounding box center [1008, 645] width 97 height 38
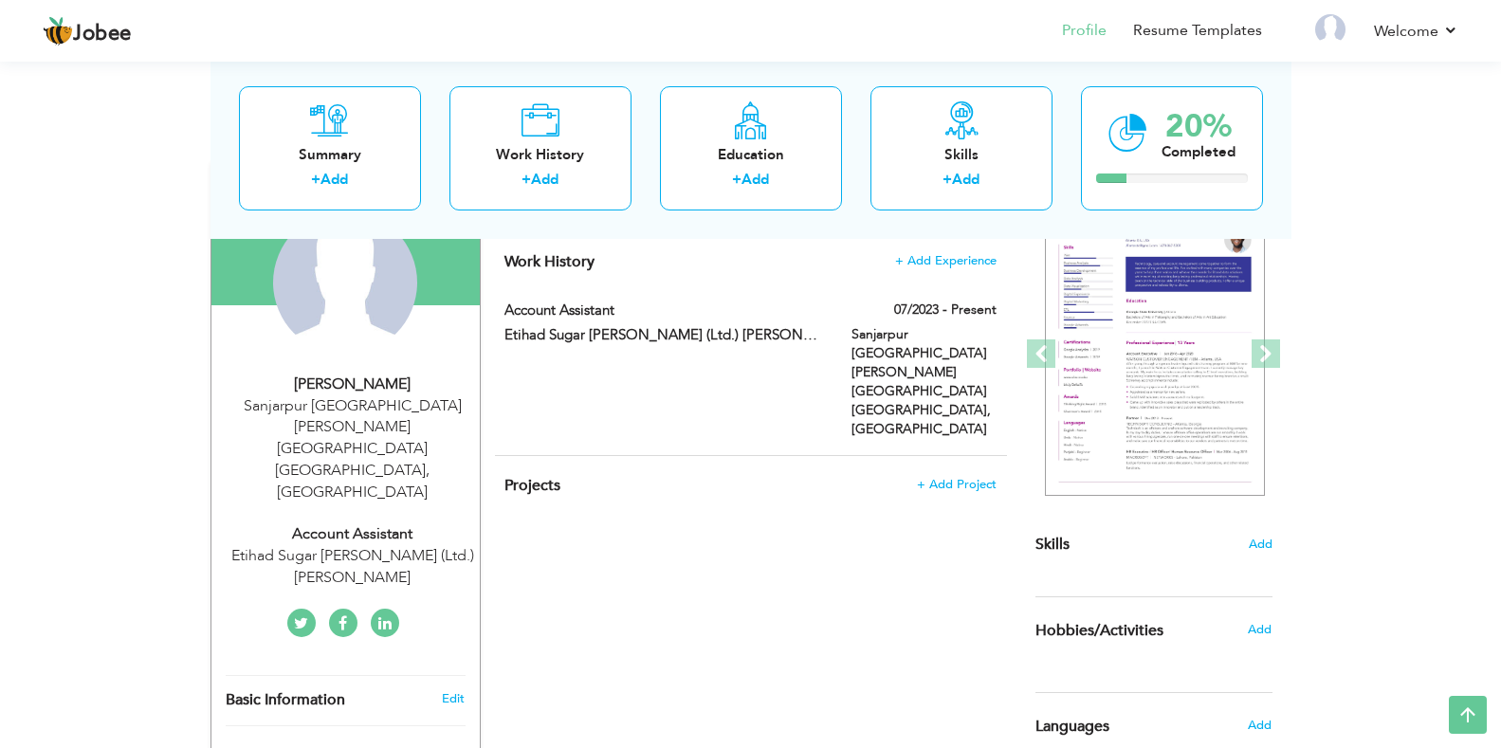
scroll to position [190, 0]
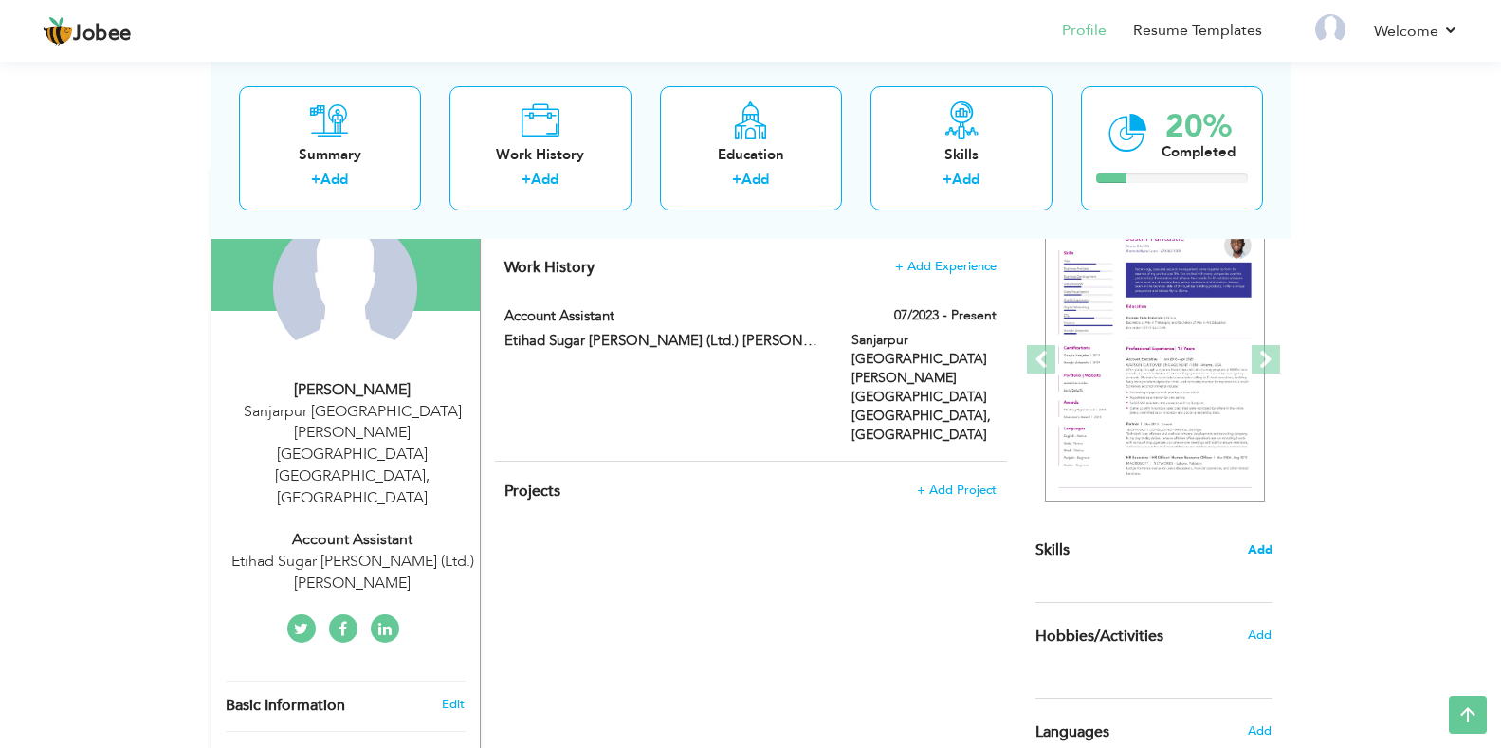
click at [1265, 552] on span "Add" at bounding box center [1260, 551] width 25 height 18
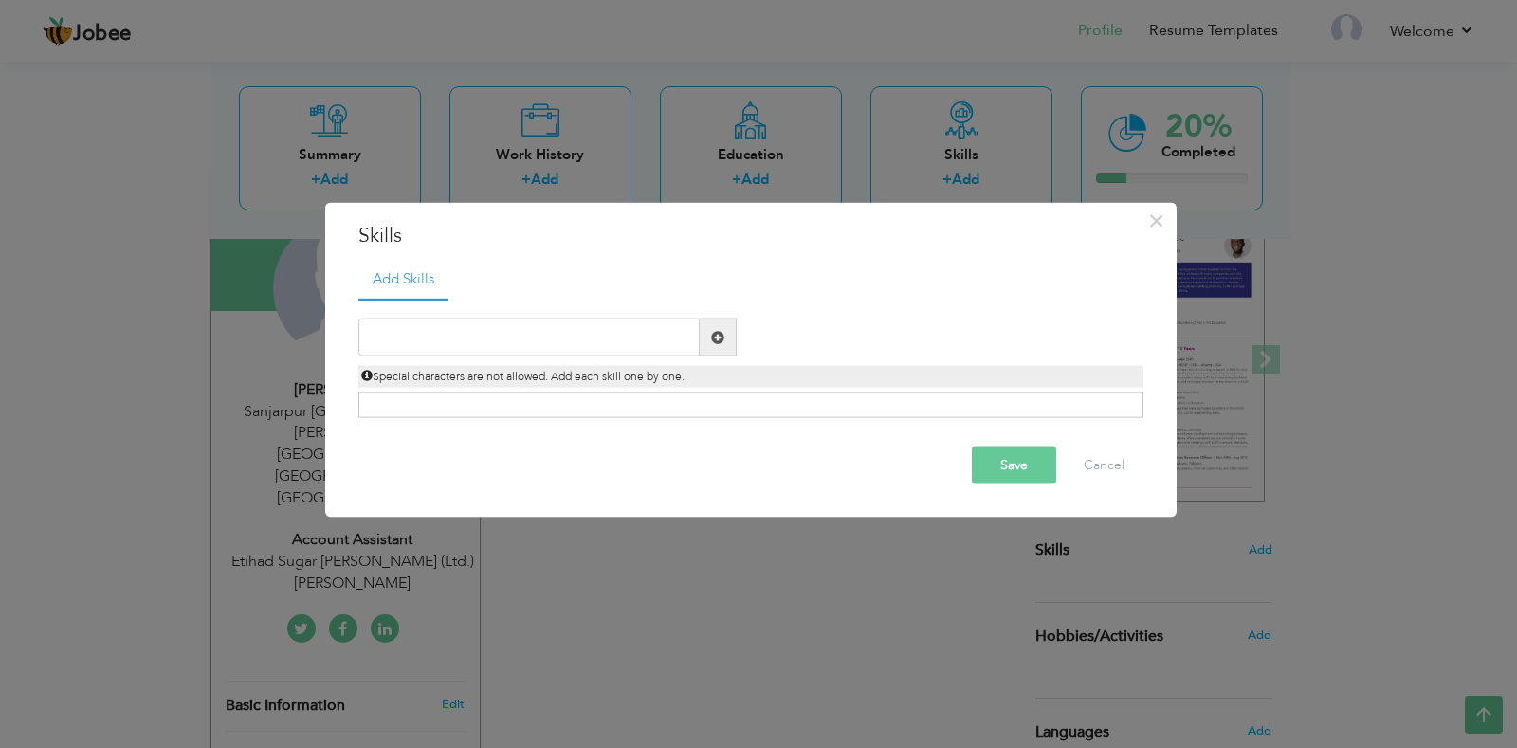
click at [723, 337] on span at bounding box center [717, 336] width 13 height 13
click at [717, 340] on span at bounding box center [717, 336] width 13 height 13
click at [476, 409] on div "Click on , to mark skill as primary." at bounding box center [750, 406] width 785 height 26
click at [694, 338] on input "text" at bounding box center [528, 338] width 341 height 38
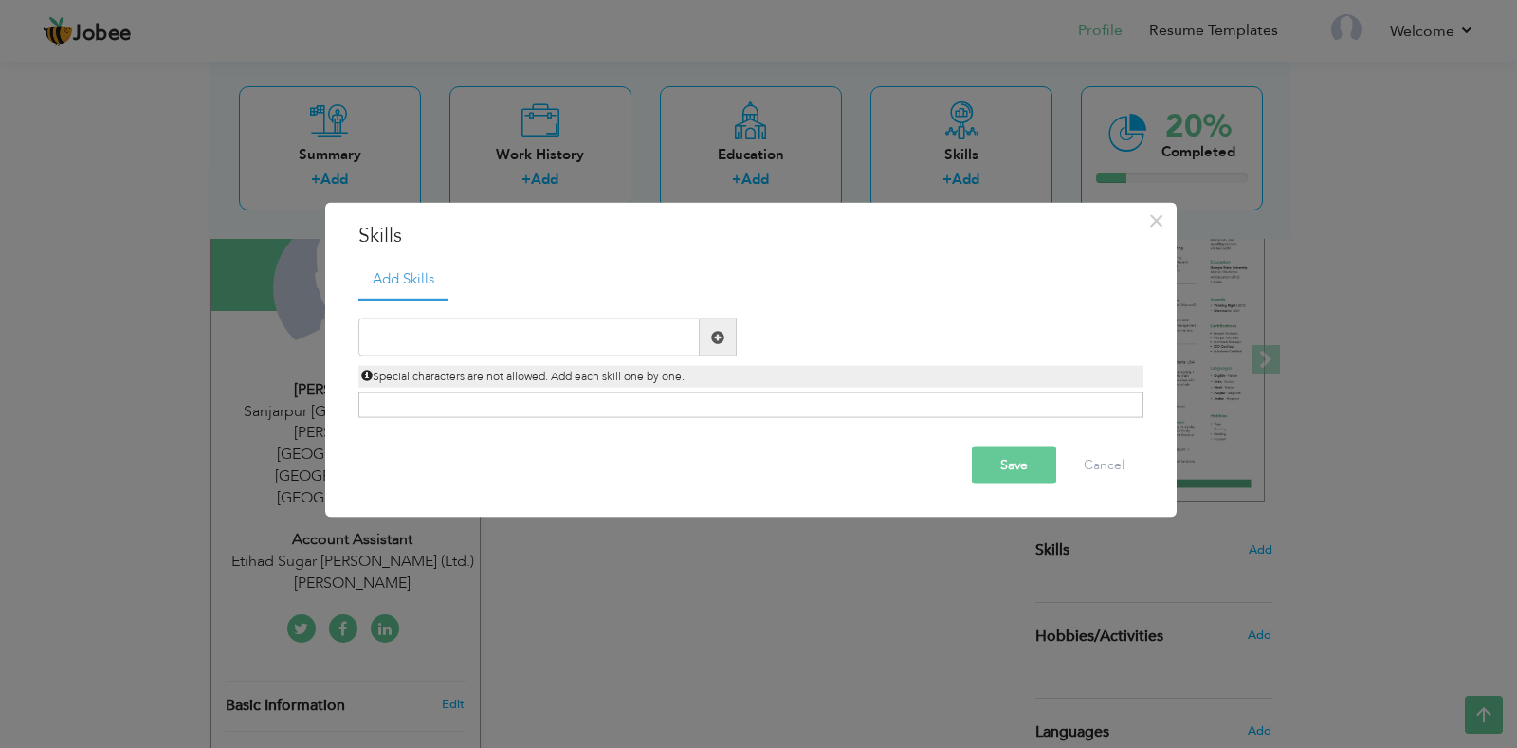
click at [711, 338] on span at bounding box center [717, 336] width 13 height 13
click at [1155, 220] on span "×" at bounding box center [1156, 220] width 16 height 34
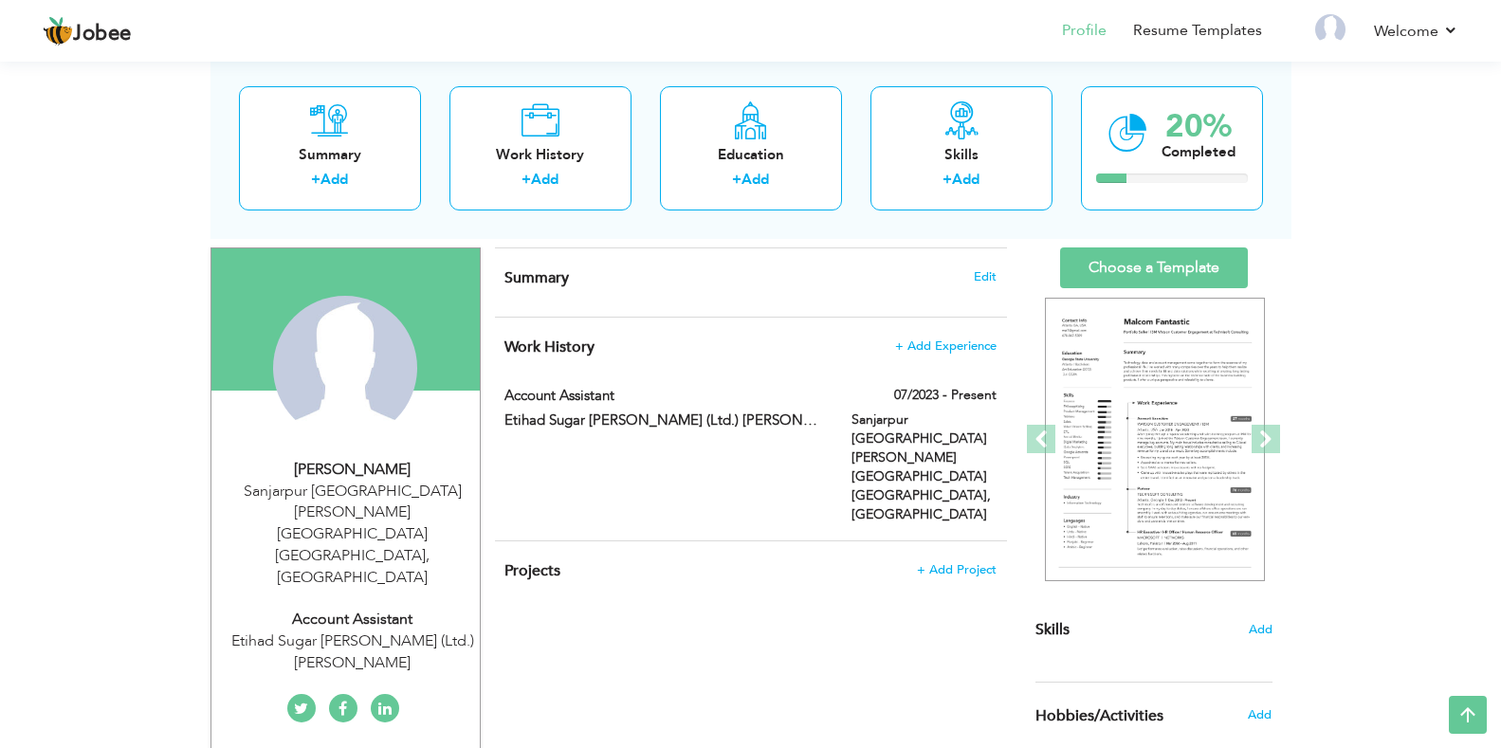
scroll to position [95, 0]
